Goal: Information Seeking & Learning: Learn about a topic

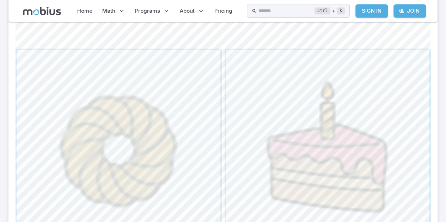
scroll to position [269, 0]
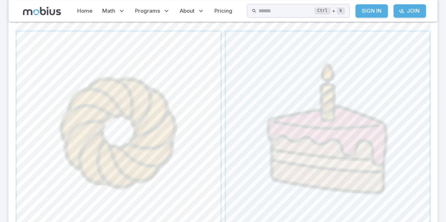
click at [172, 158] on span "button" at bounding box center [118, 133] width 203 height 203
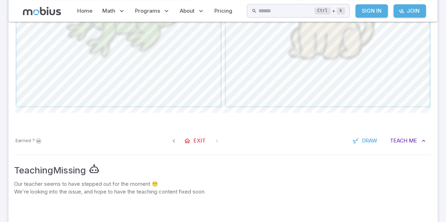
scroll to position [399, 0]
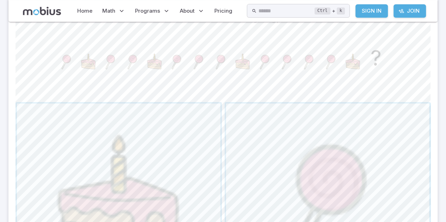
scroll to position [197, 0]
click at [343, 190] on span "button" at bounding box center [327, 205] width 203 height 203
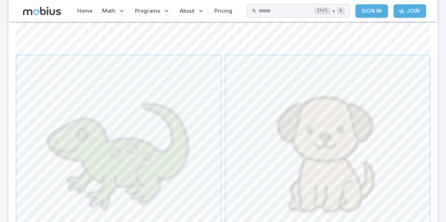
scroll to position [246, 0]
click at [333, 166] on span "button" at bounding box center [327, 156] width 203 height 203
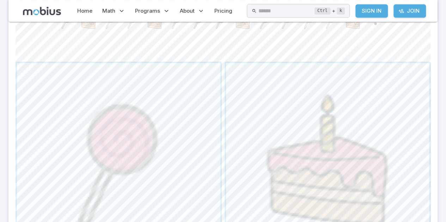
scroll to position [238, 0]
click at [181, 174] on span "button" at bounding box center [118, 164] width 203 height 203
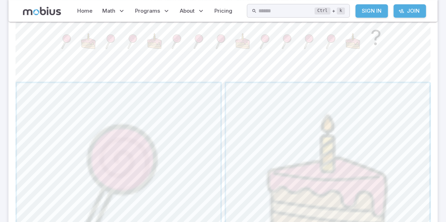
scroll to position [218, 0]
click at [181, 171] on span "button" at bounding box center [118, 183] width 203 height 203
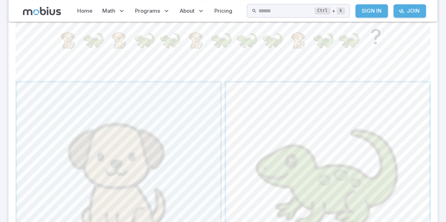
click at [341, 187] on span "button" at bounding box center [327, 183] width 203 height 203
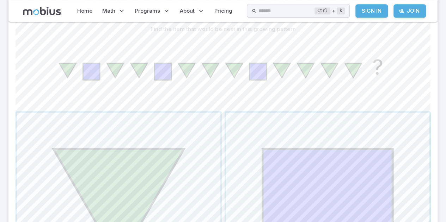
scroll to position [187, 0]
click at [350, 180] on span "button" at bounding box center [327, 214] width 203 height 203
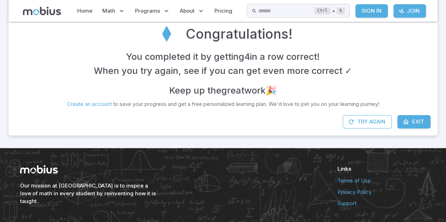
scroll to position [156, 0]
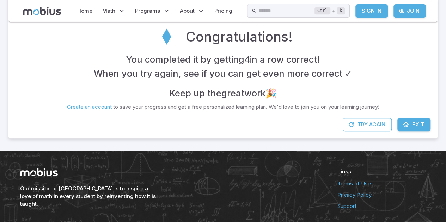
click at [414, 119] on link "Exit" at bounding box center [413, 124] width 33 height 13
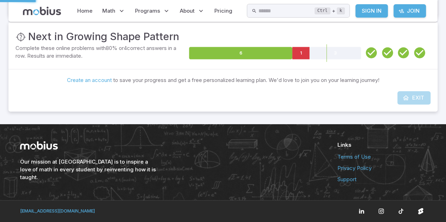
scroll to position [103, 0]
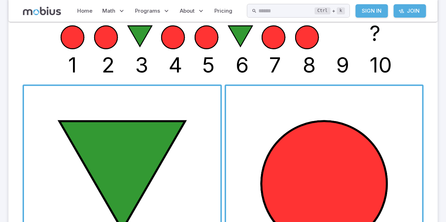
scroll to position [116, 0]
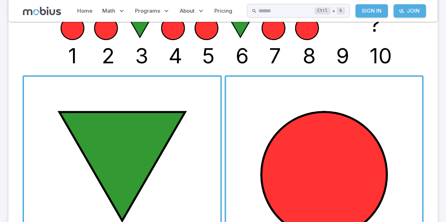
click at [192, 164] on span "button" at bounding box center [122, 175] width 196 height 196
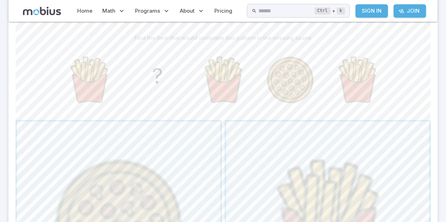
scroll to position [163, 0]
click at [167, 184] on span "button" at bounding box center [118, 223] width 203 height 203
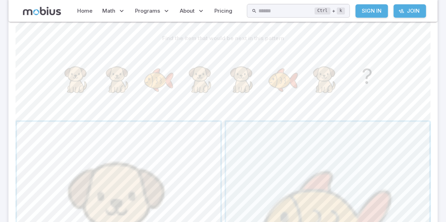
click at [197, 195] on span "button" at bounding box center [118, 223] width 203 height 203
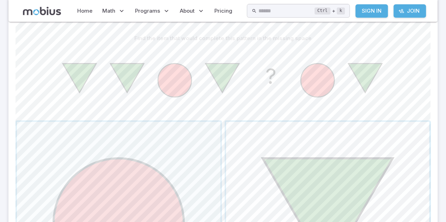
click at [333, 180] on span "button" at bounding box center [327, 223] width 203 height 203
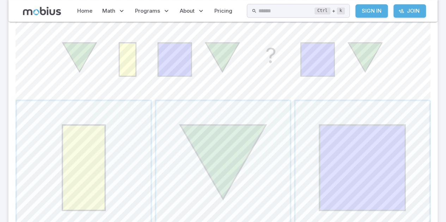
scroll to position [183, 0]
